Goal: Transaction & Acquisition: Purchase product/service

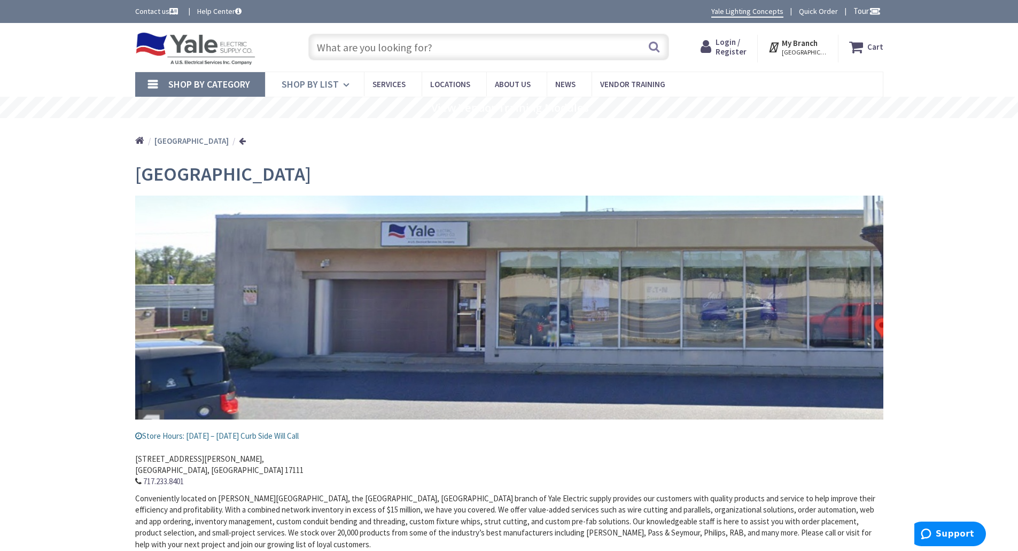
click at [346, 85] on icon at bounding box center [348, 85] width 10 height 24
click at [237, 84] on span "Shop By Category" at bounding box center [209, 84] width 82 height 12
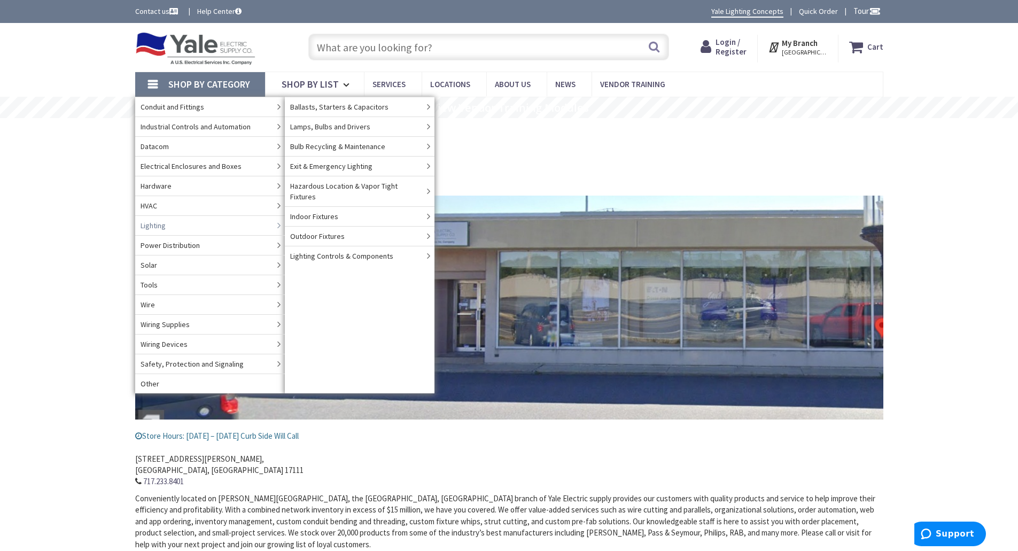
click at [179, 225] on link "Lighting" at bounding box center [210, 225] width 150 height 20
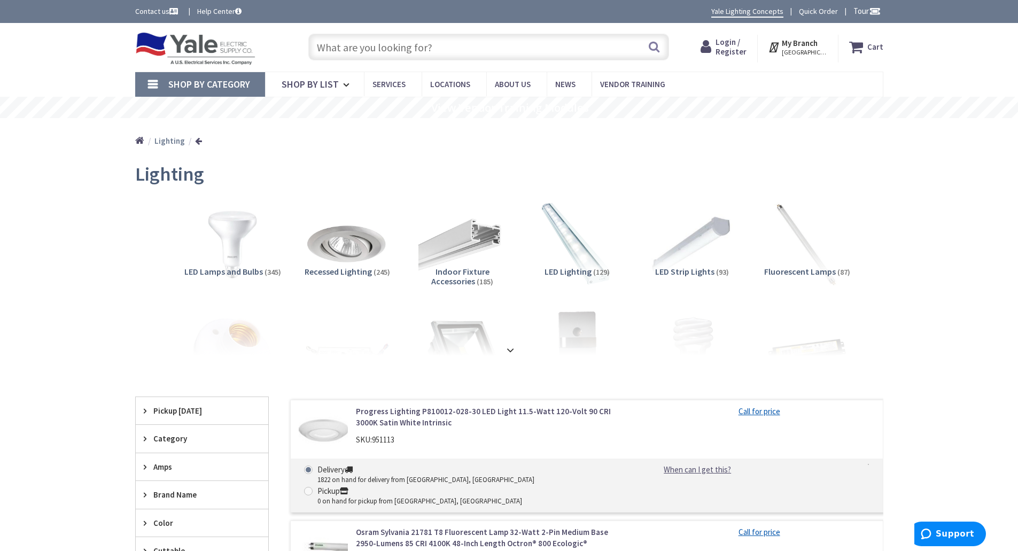
click at [473, 57] on input "text" at bounding box center [488, 47] width 361 height 27
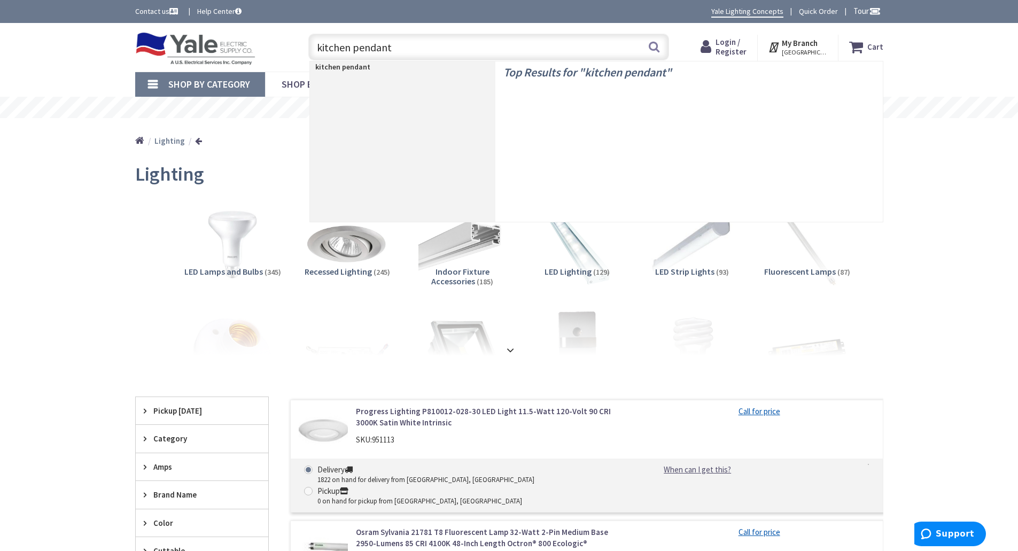
type input "kitchen pendants"
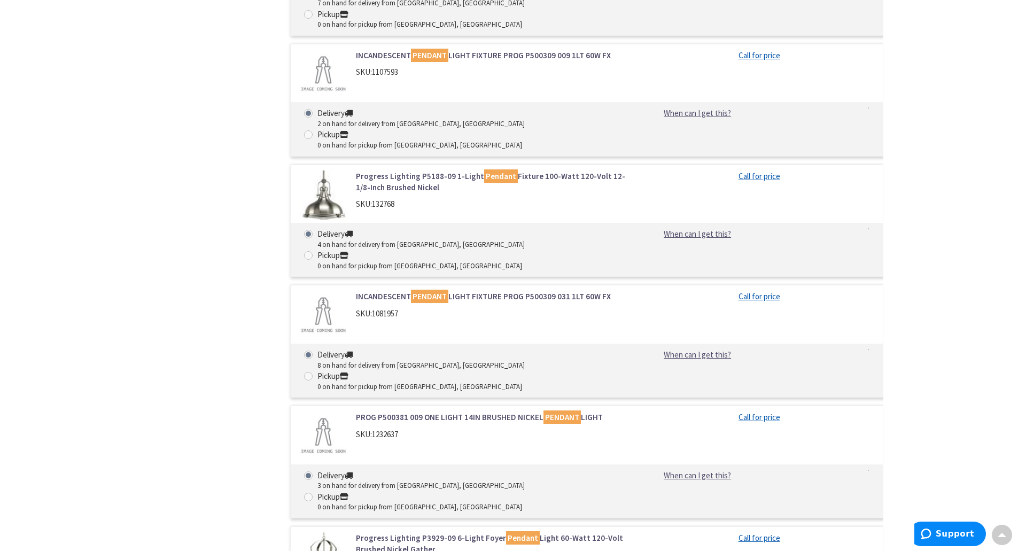
scroll to position [1950, 0]
